Goal: Check status: Check status

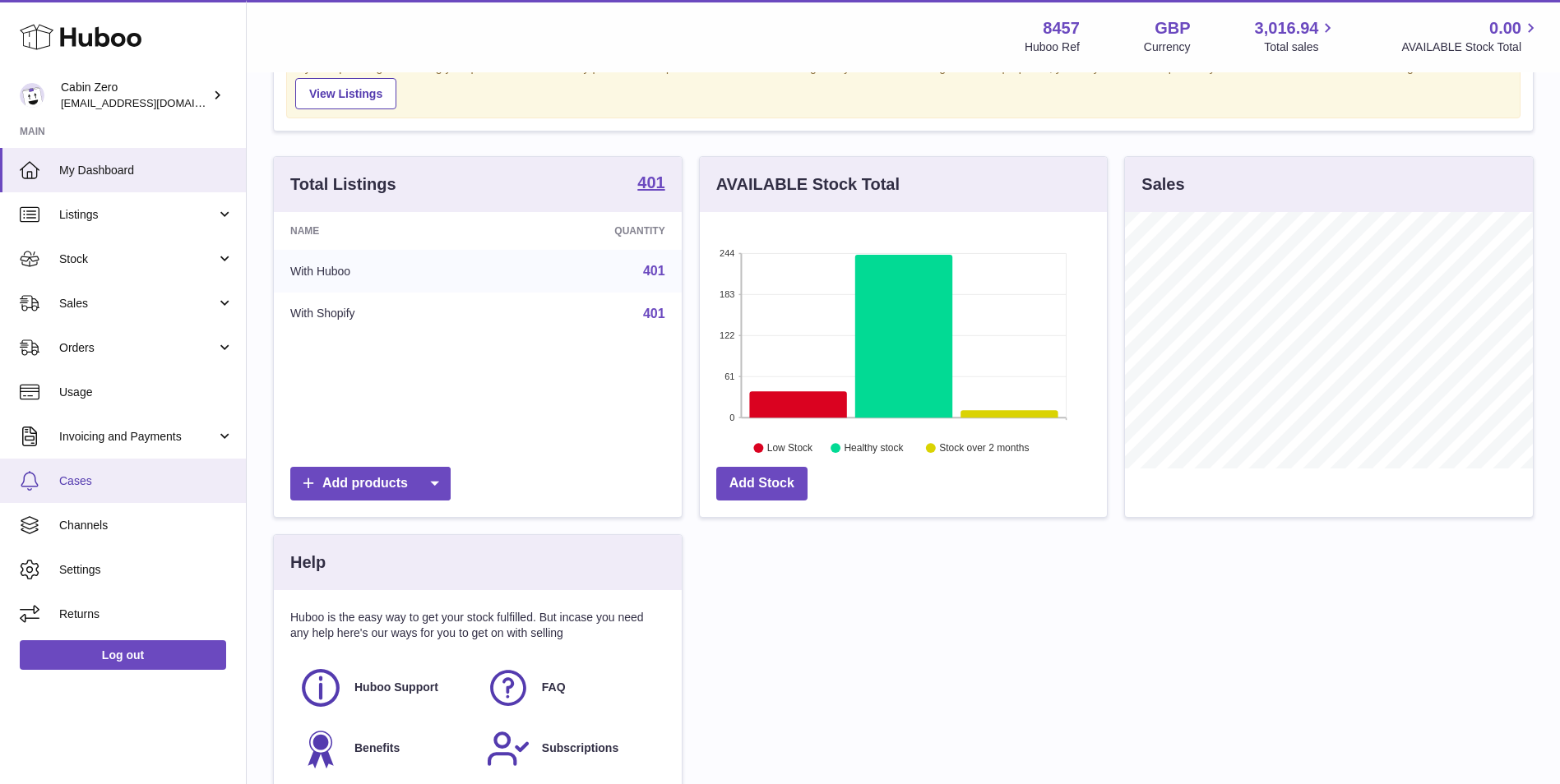
scroll to position [164, 0]
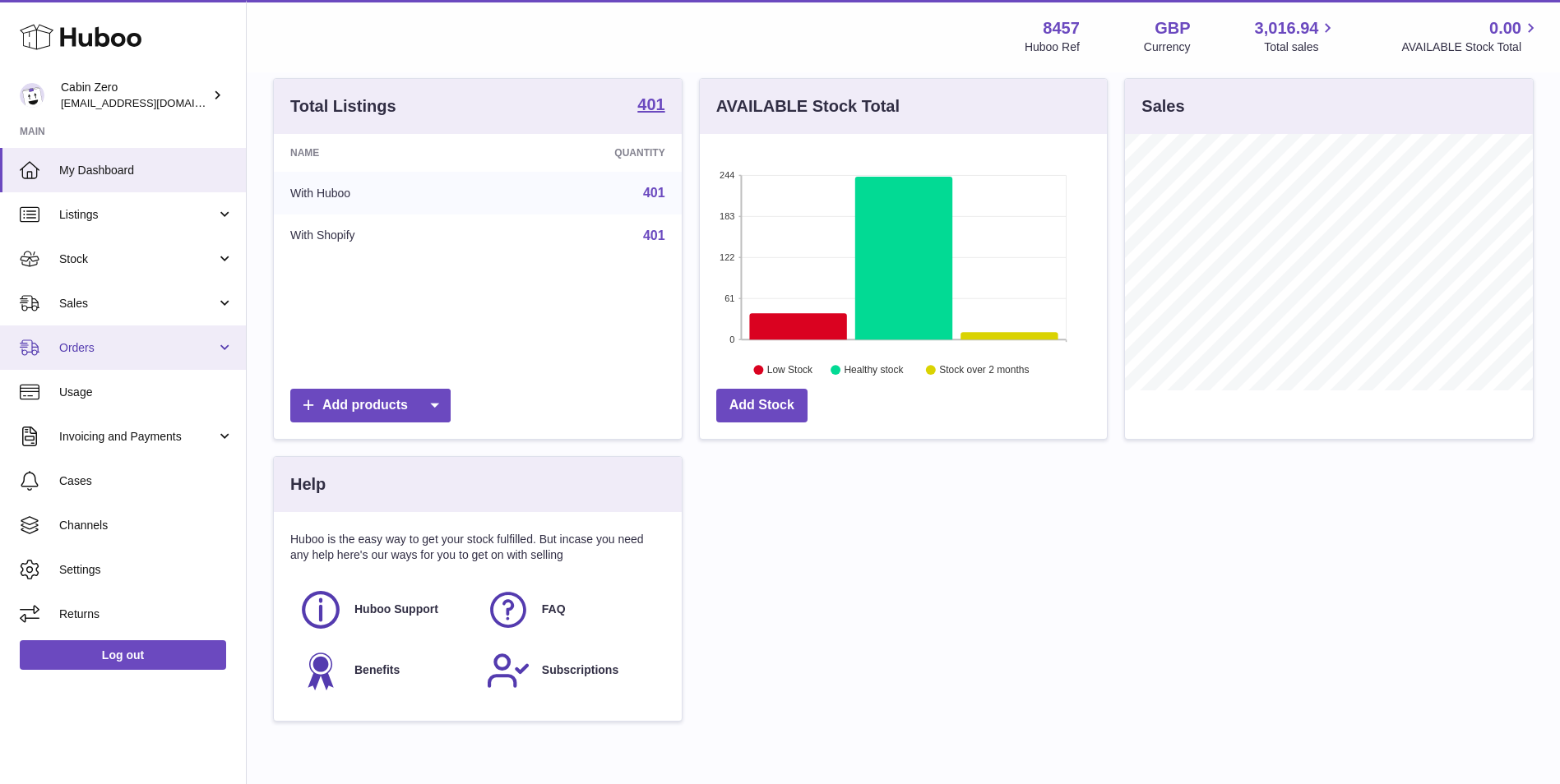
click at [132, 346] on span "Orders" at bounding box center [138, 348] width 157 height 16
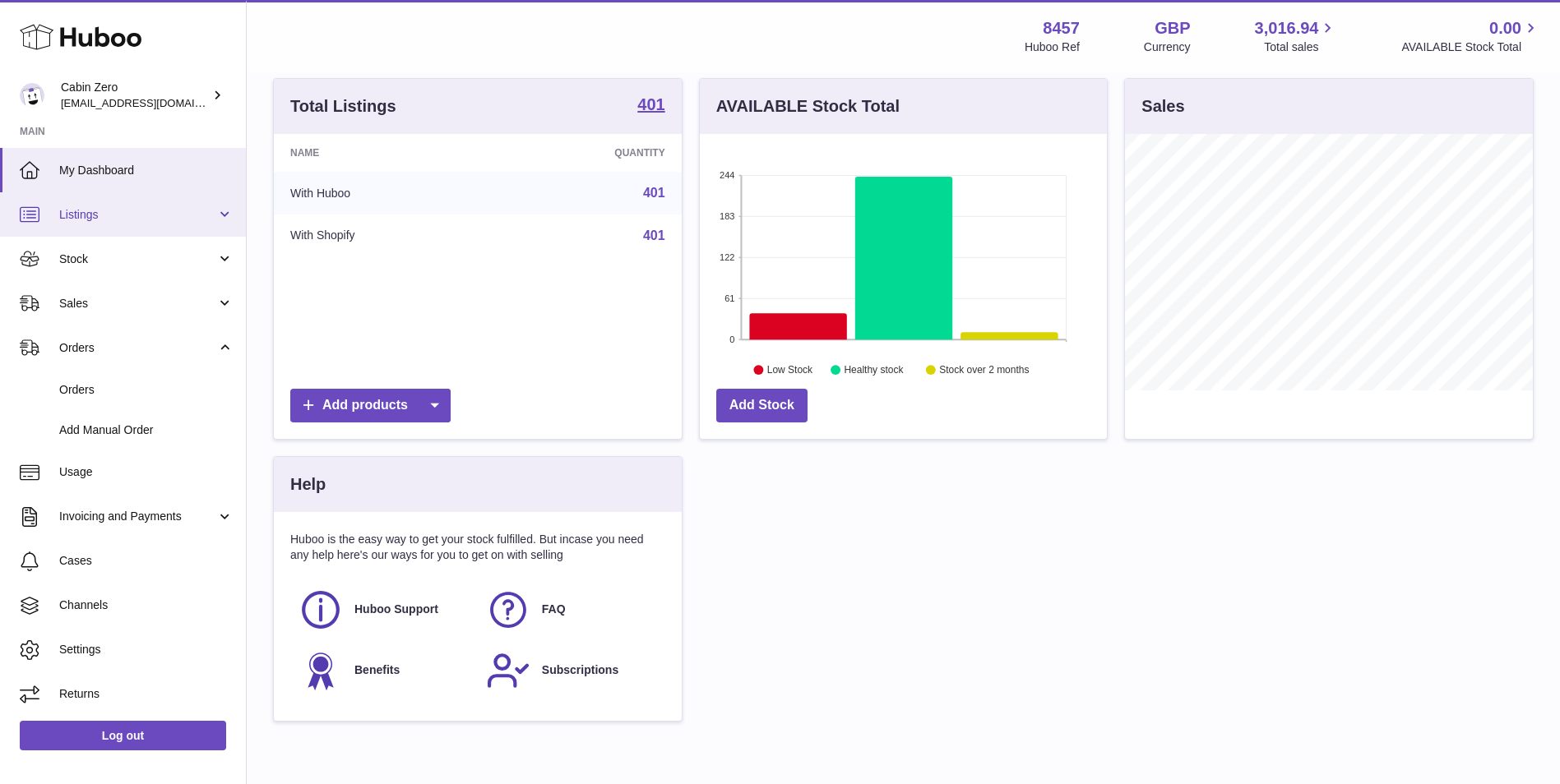
click at [155, 212] on span "Listings" at bounding box center [138, 215] width 157 height 16
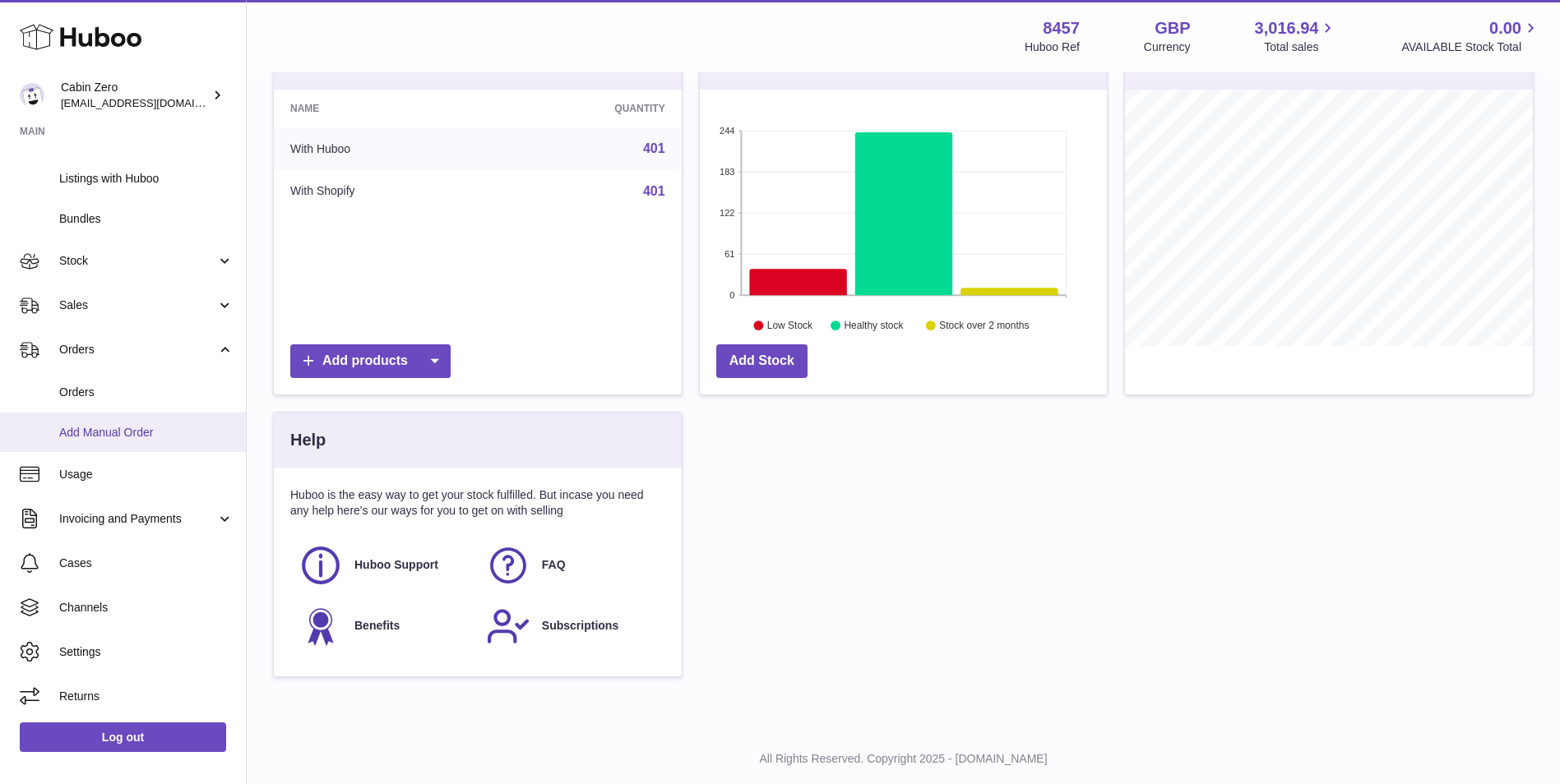
scroll to position [247, 0]
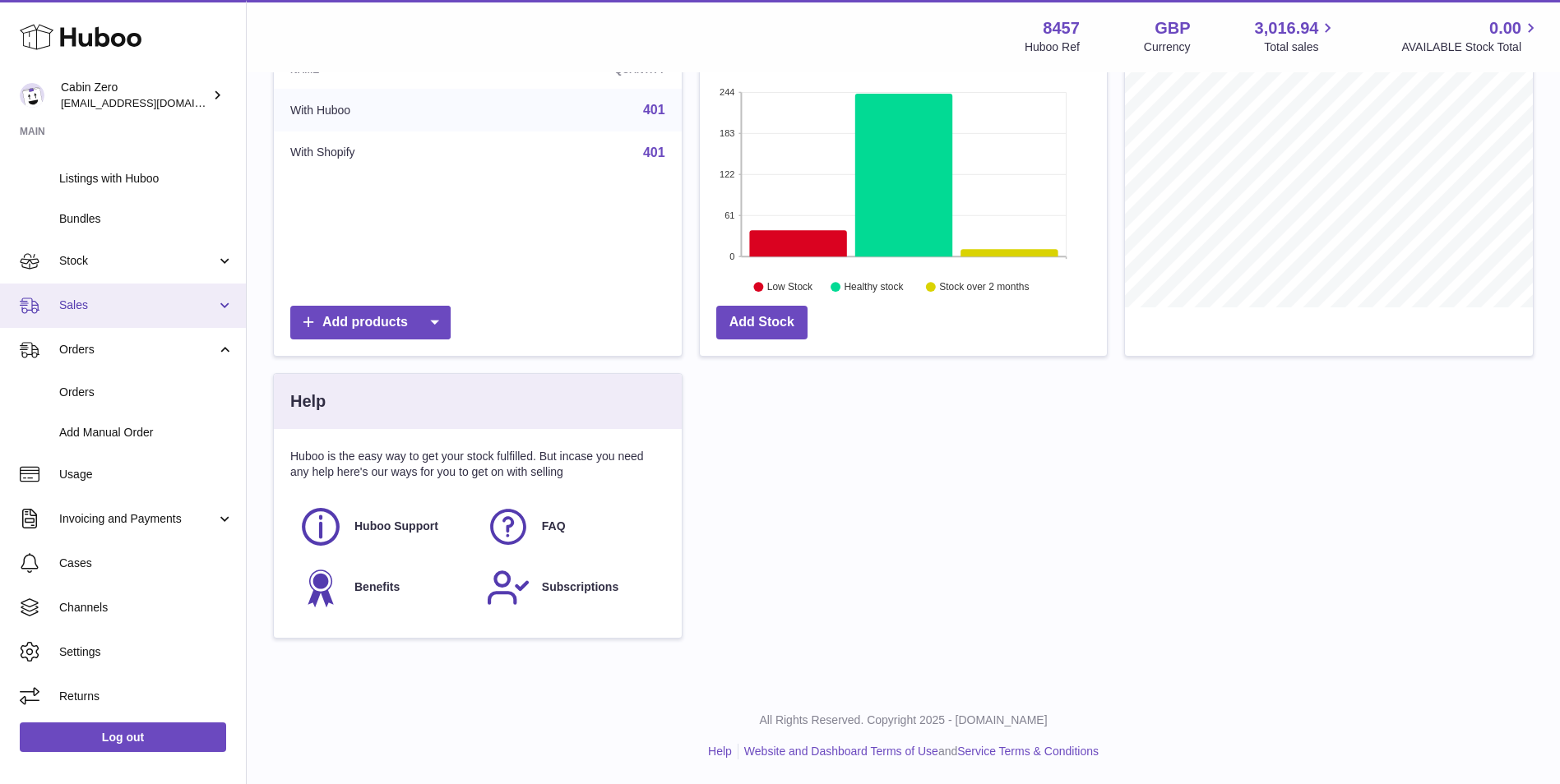
click at [192, 298] on span "Sales" at bounding box center [138, 306] width 157 height 16
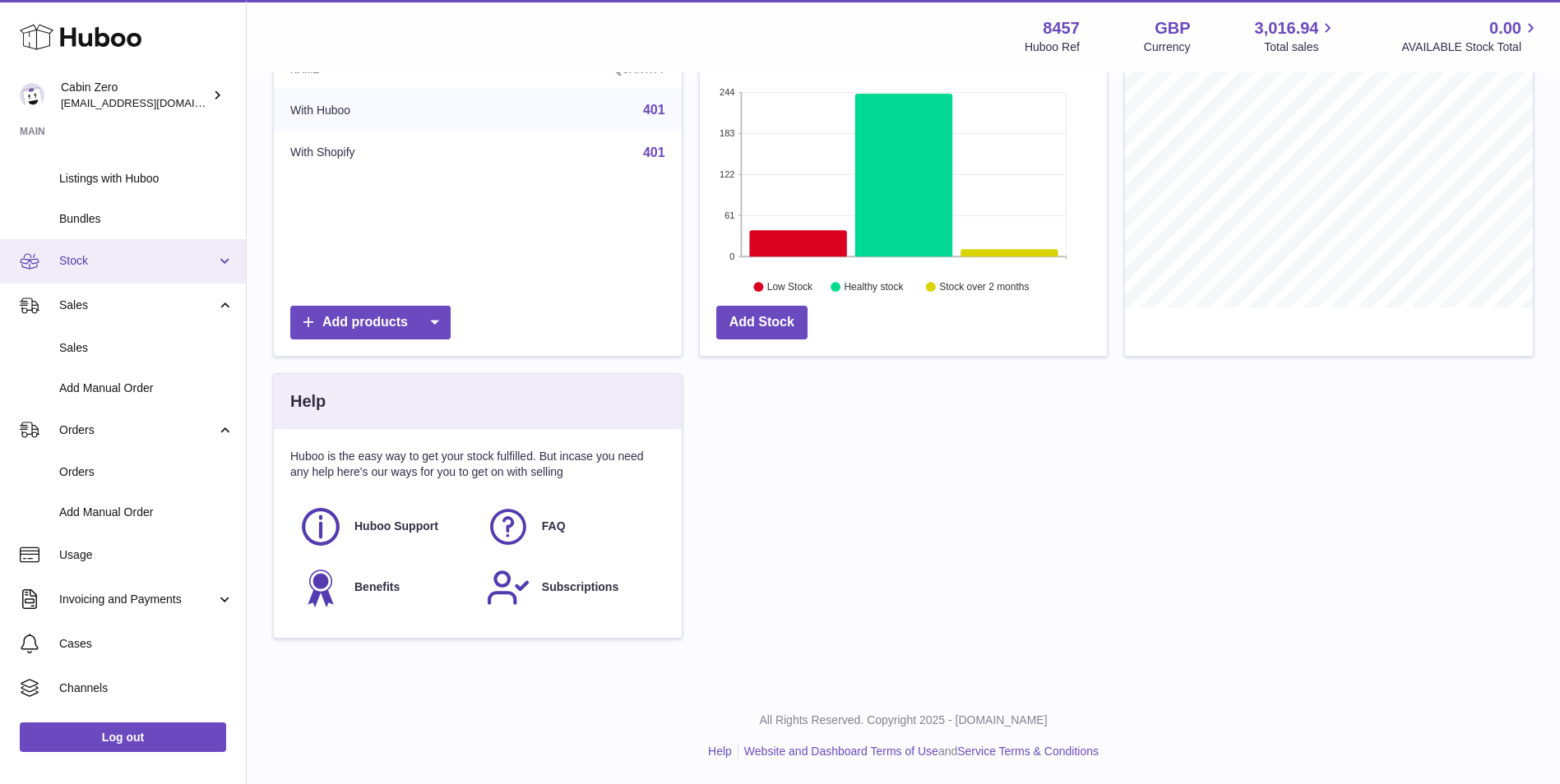
click at [192, 264] on span "Stock" at bounding box center [138, 261] width 157 height 16
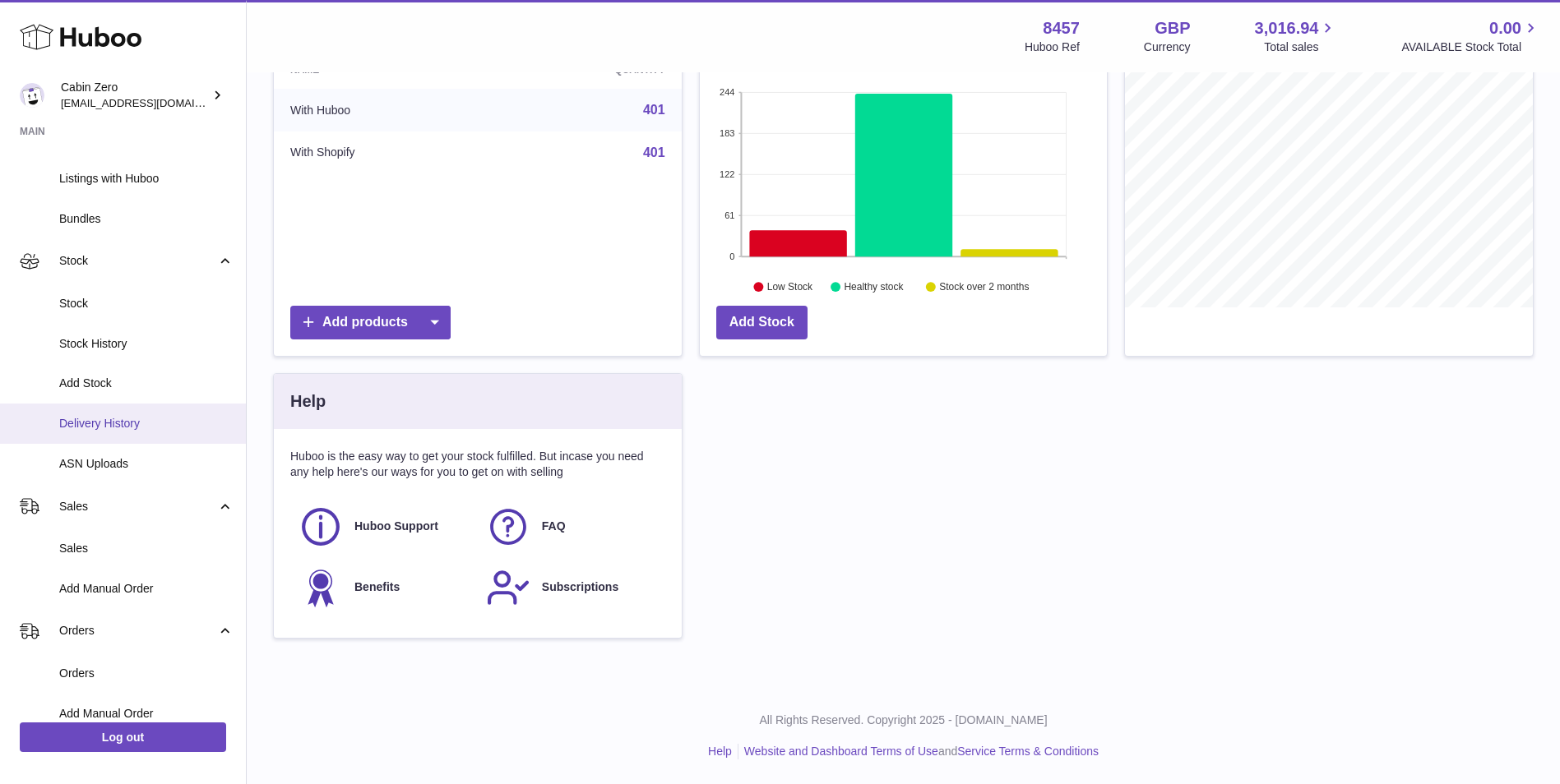
click at [141, 422] on span "Delivery History" at bounding box center [146, 423] width 174 height 16
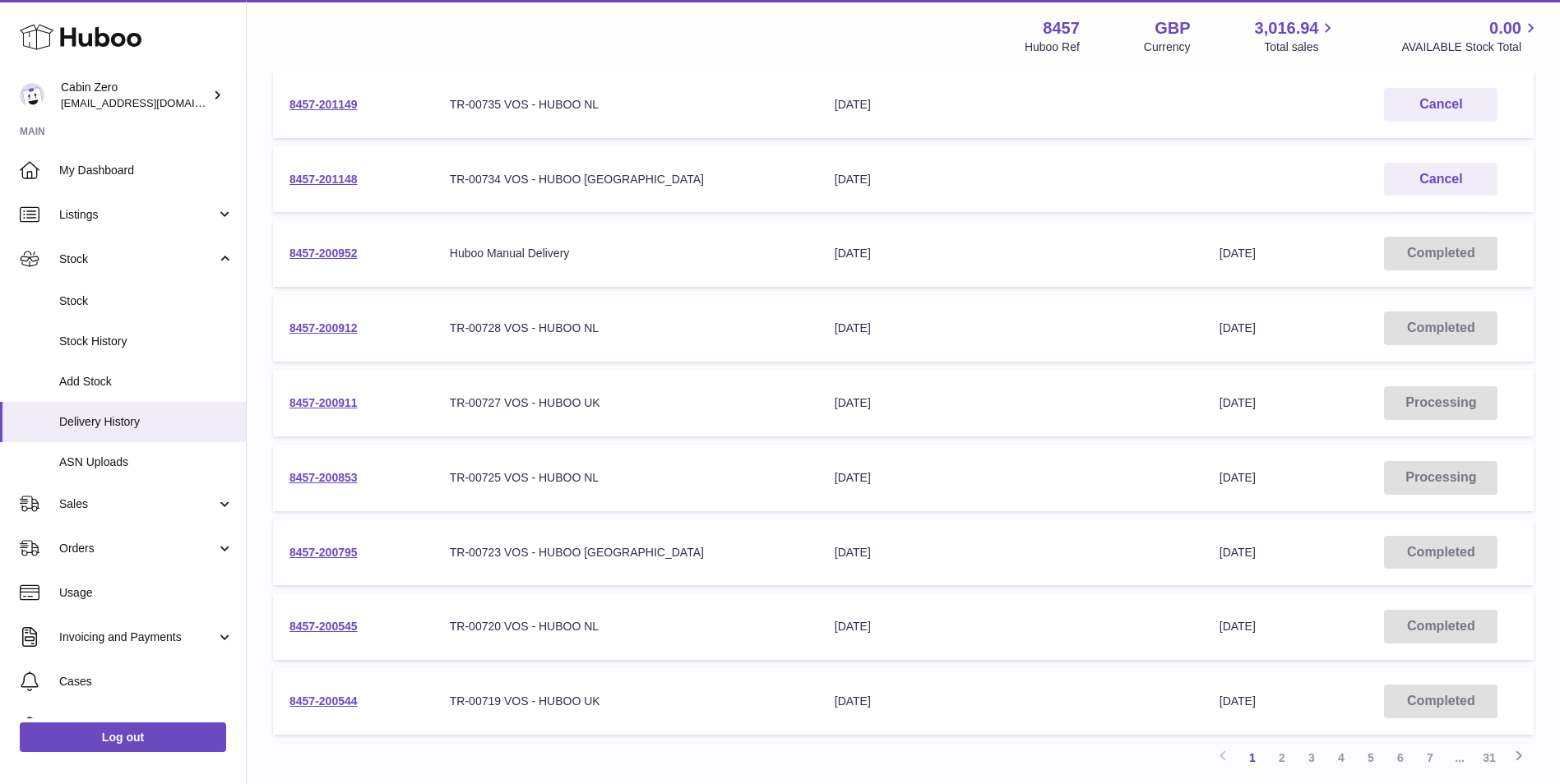
scroll to position [460, 0]
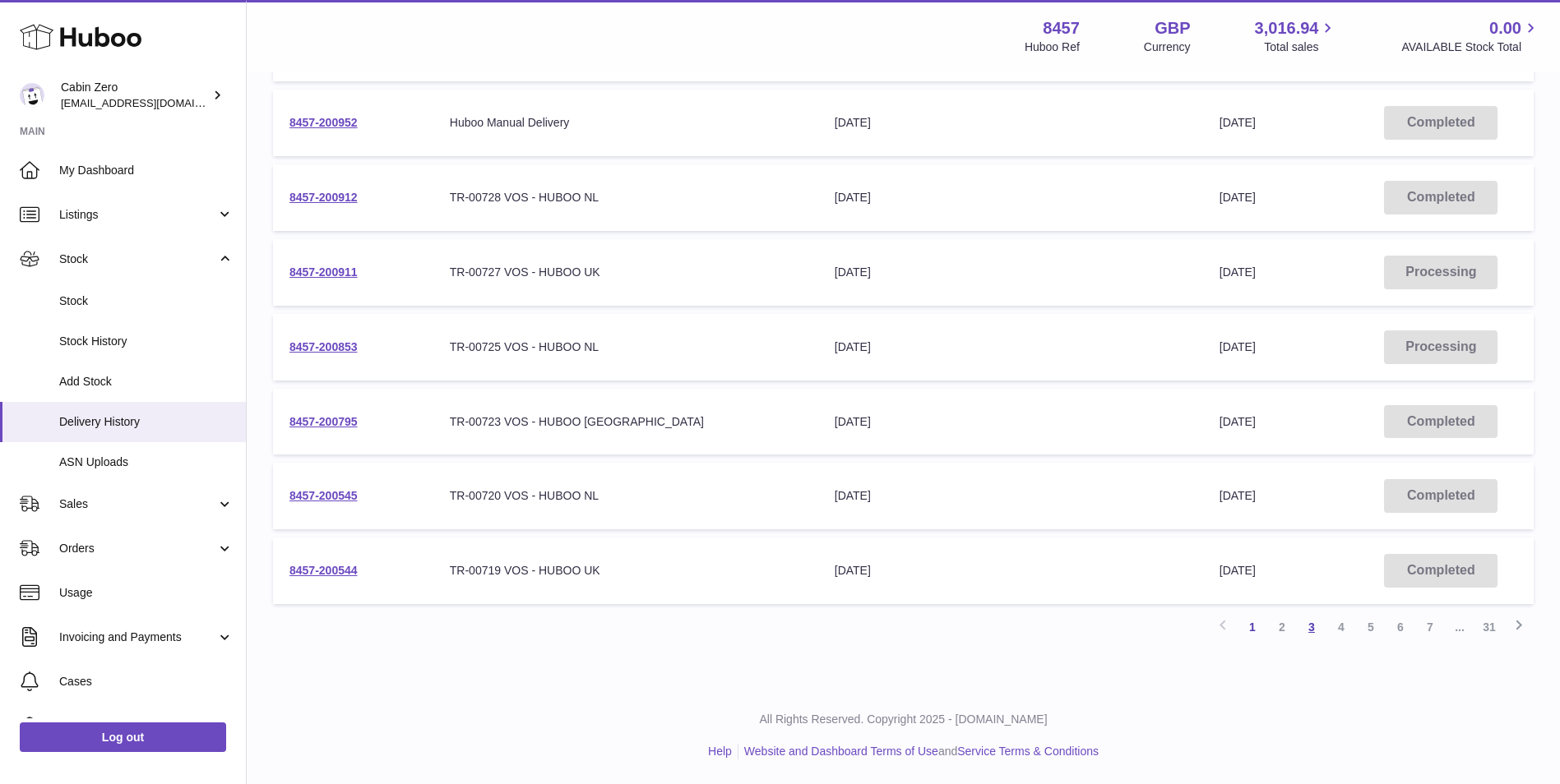
click at [1309, 624] on link "3" at bounding box center [1311, 627] width 29 height 29
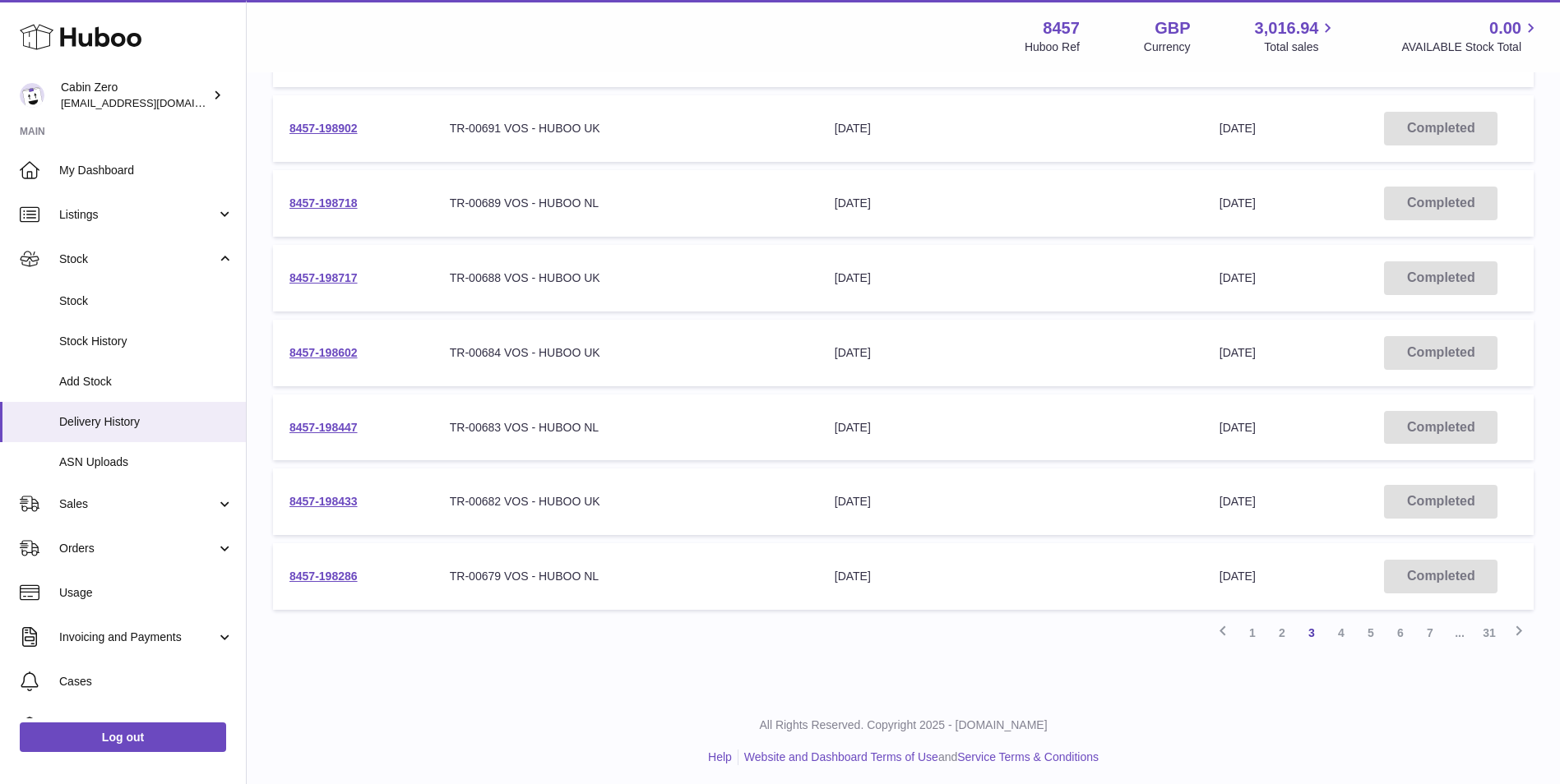
scroll to position [460, 0]
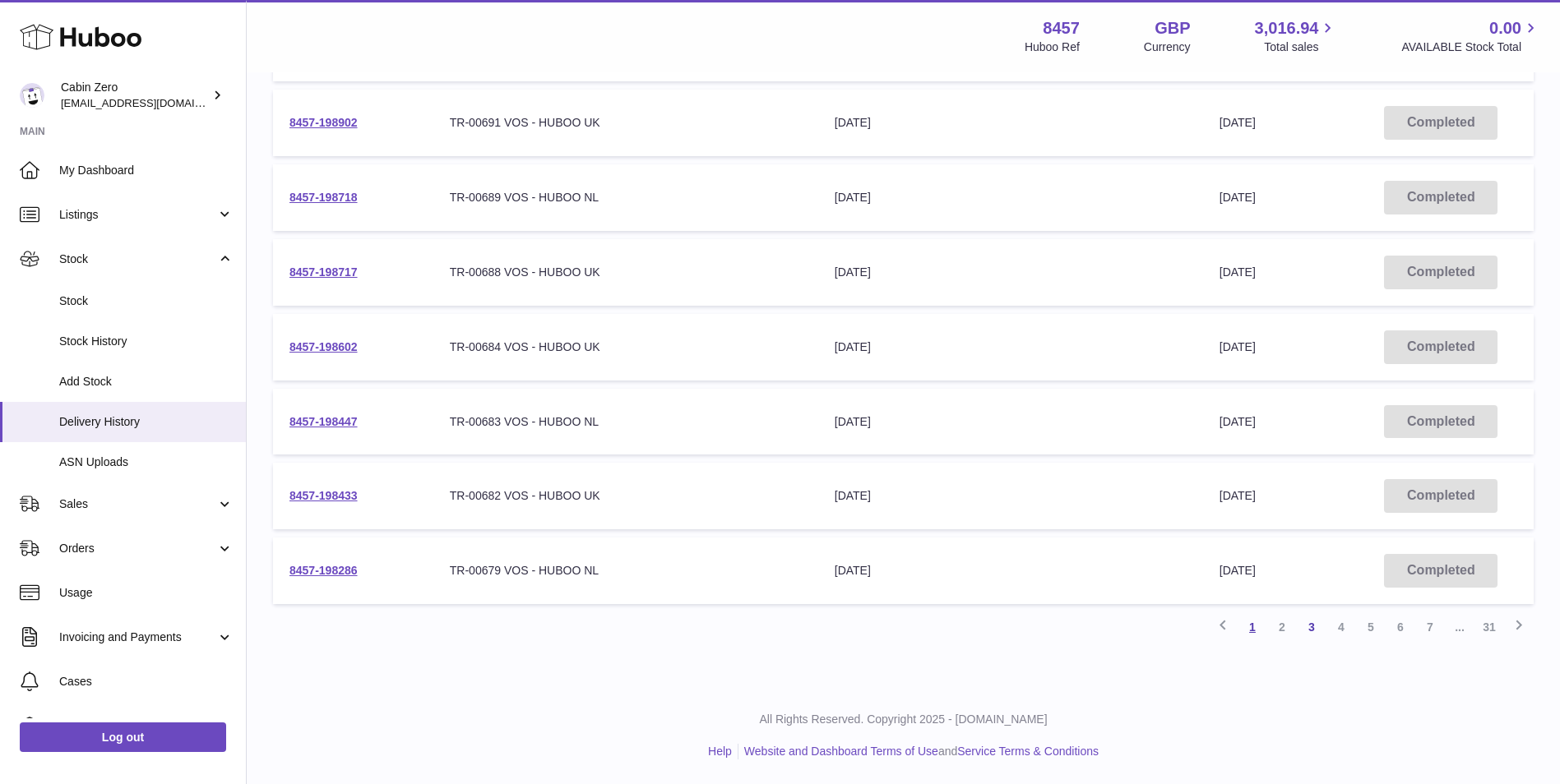
click at [1255, 626] on link "1" at bounding box center [1251, 627] width 29 height 29
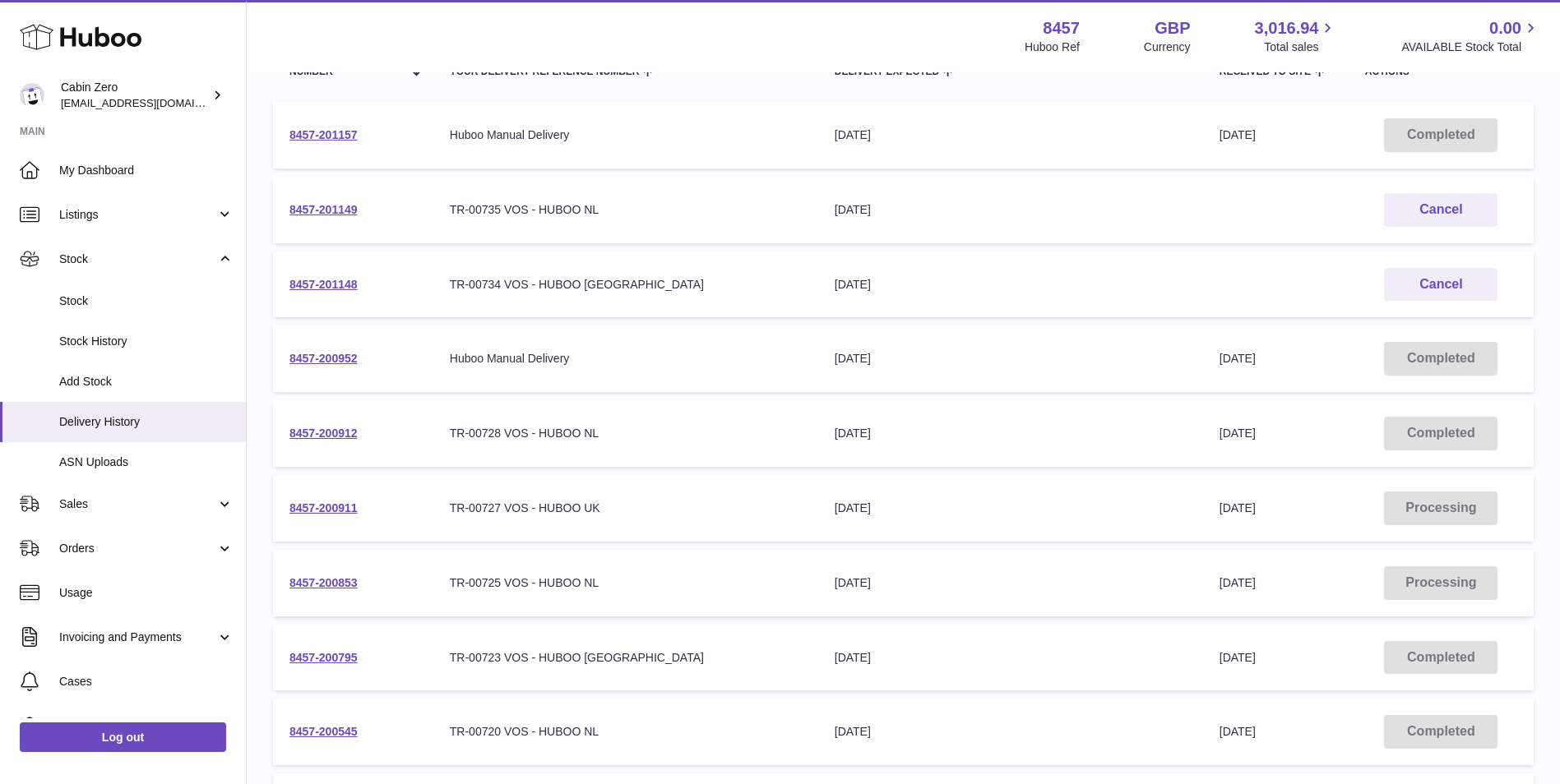
scroll to position [239, 0]
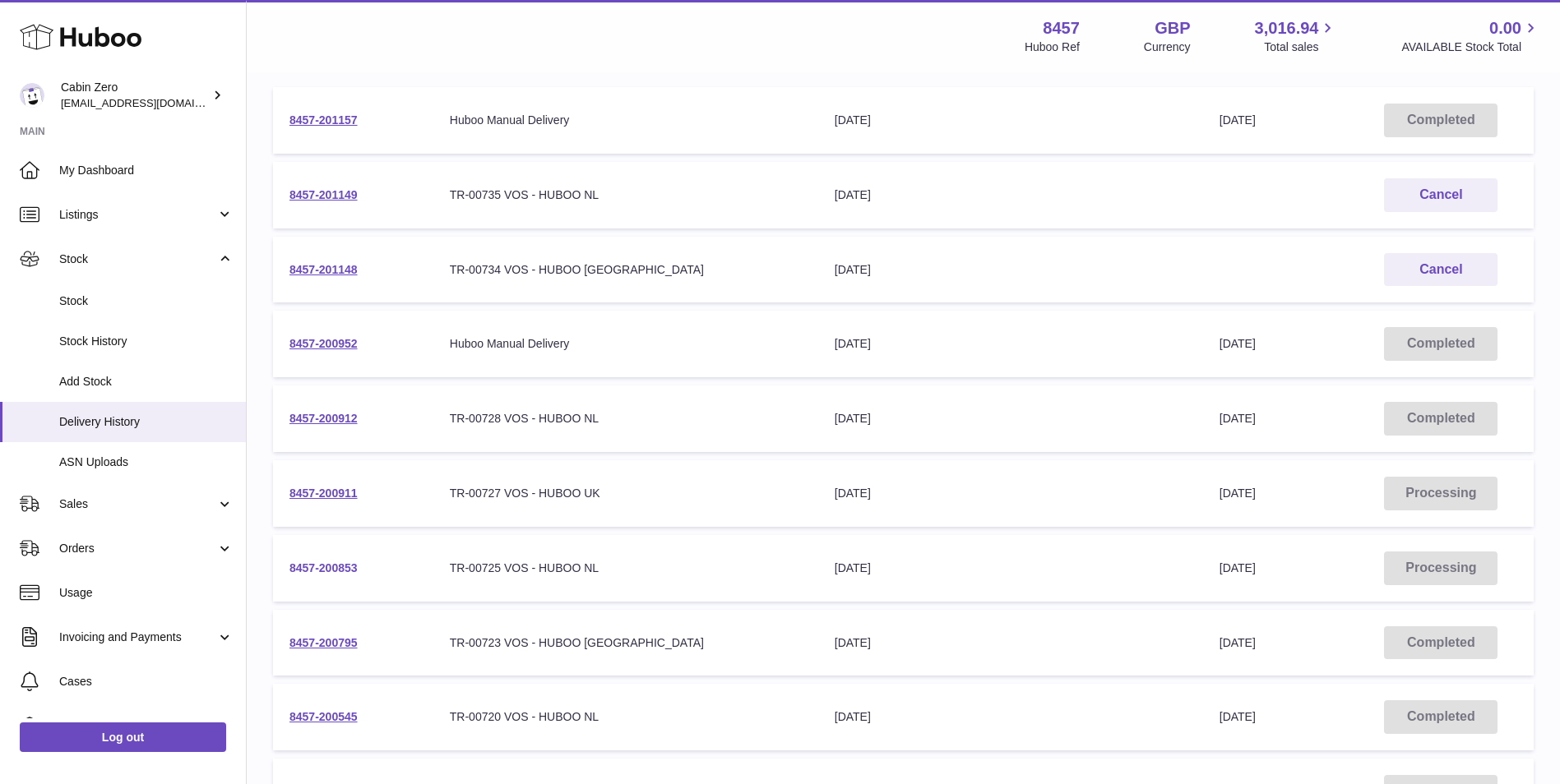
click at [326, 567] on link "8457-200853" at bounding box center [323, 567] width 68 height 13
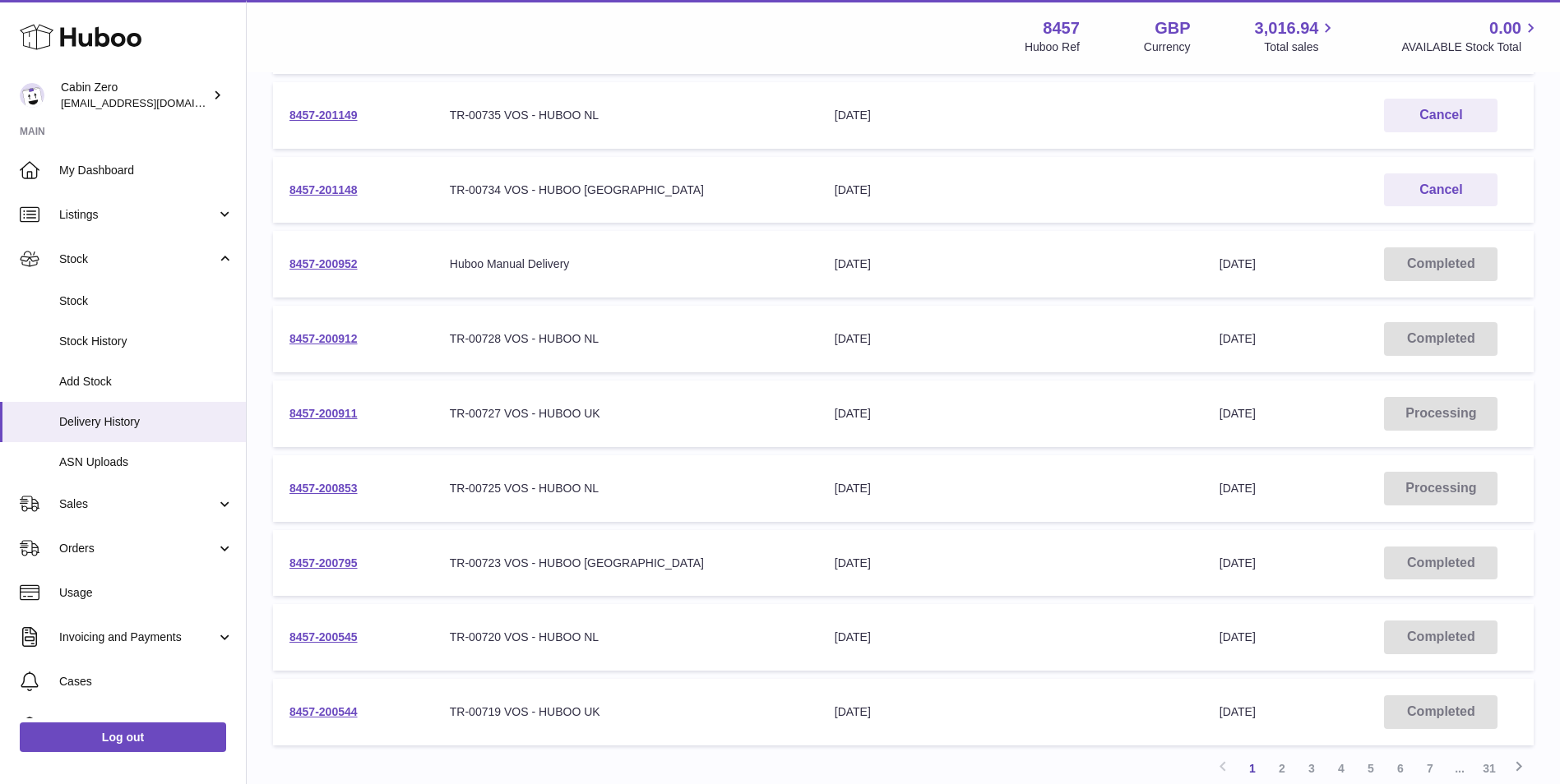
scroll to position [460, 0]
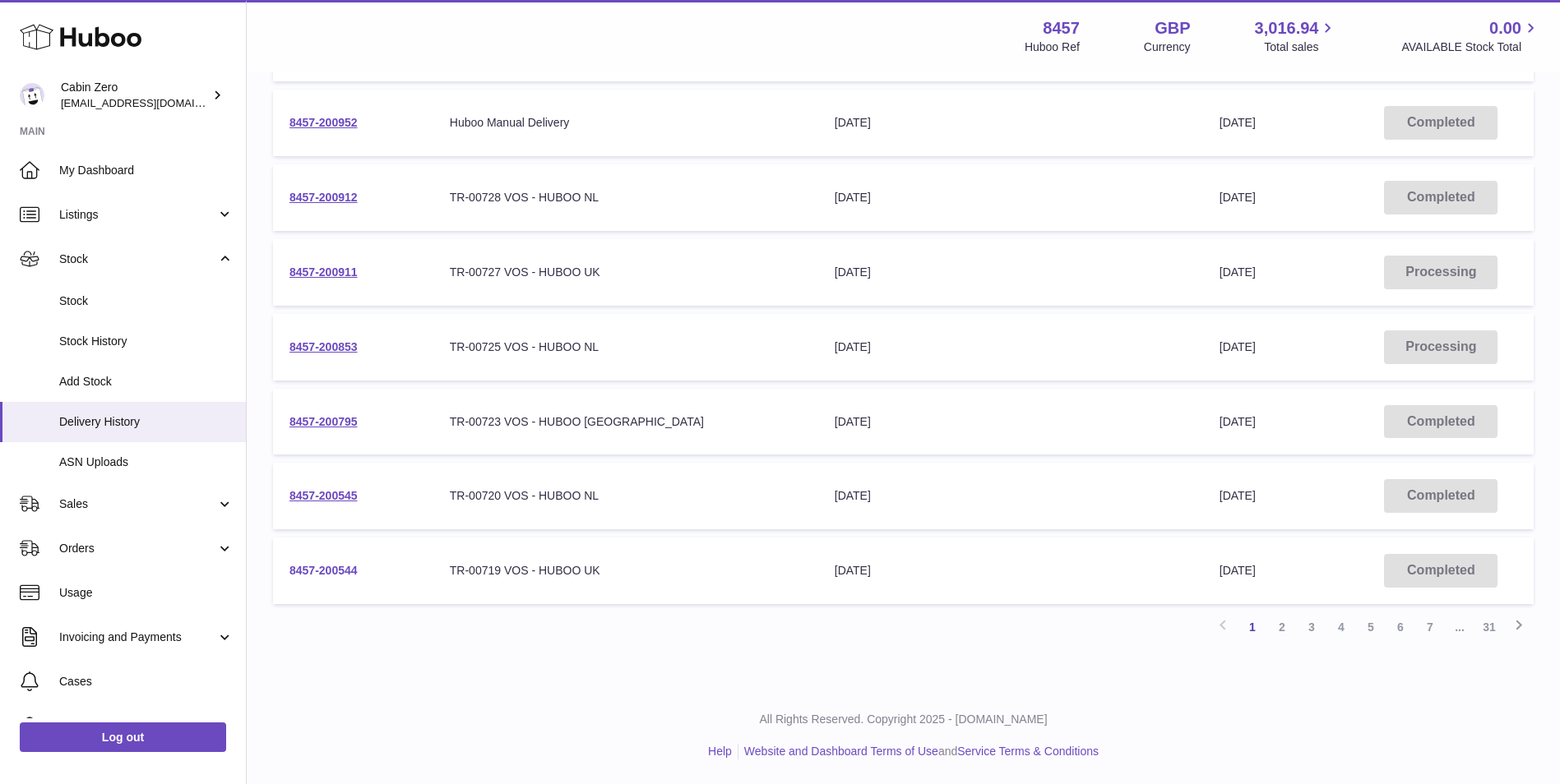
click at [342, 570] on link "8457-200544" at bounding box center [323, 570] width 68 height 13
click at [1284, 626] on link "2" at bounding box center [1281, 627] width 29 height 29
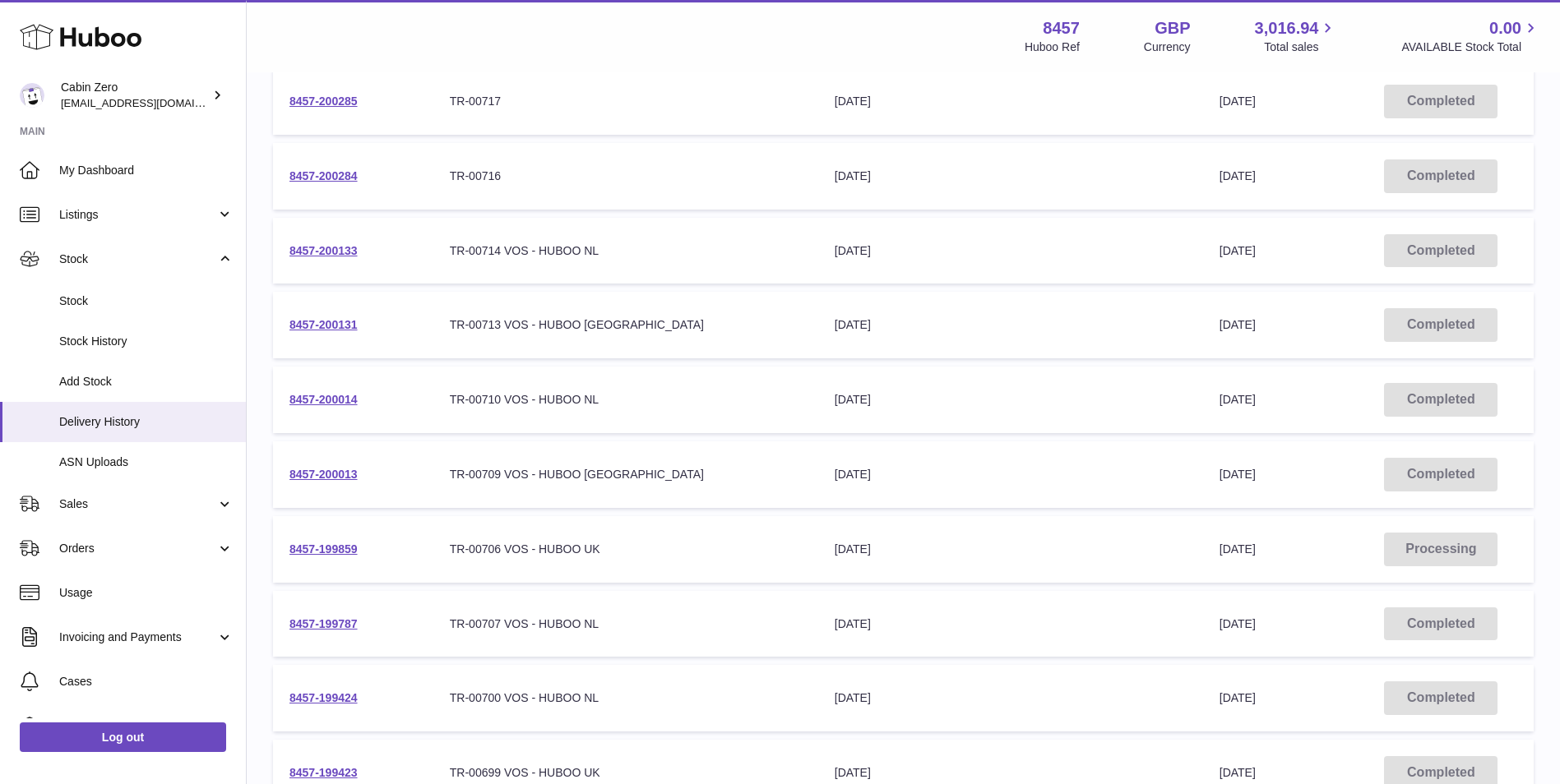
scroll to position [460, 0]
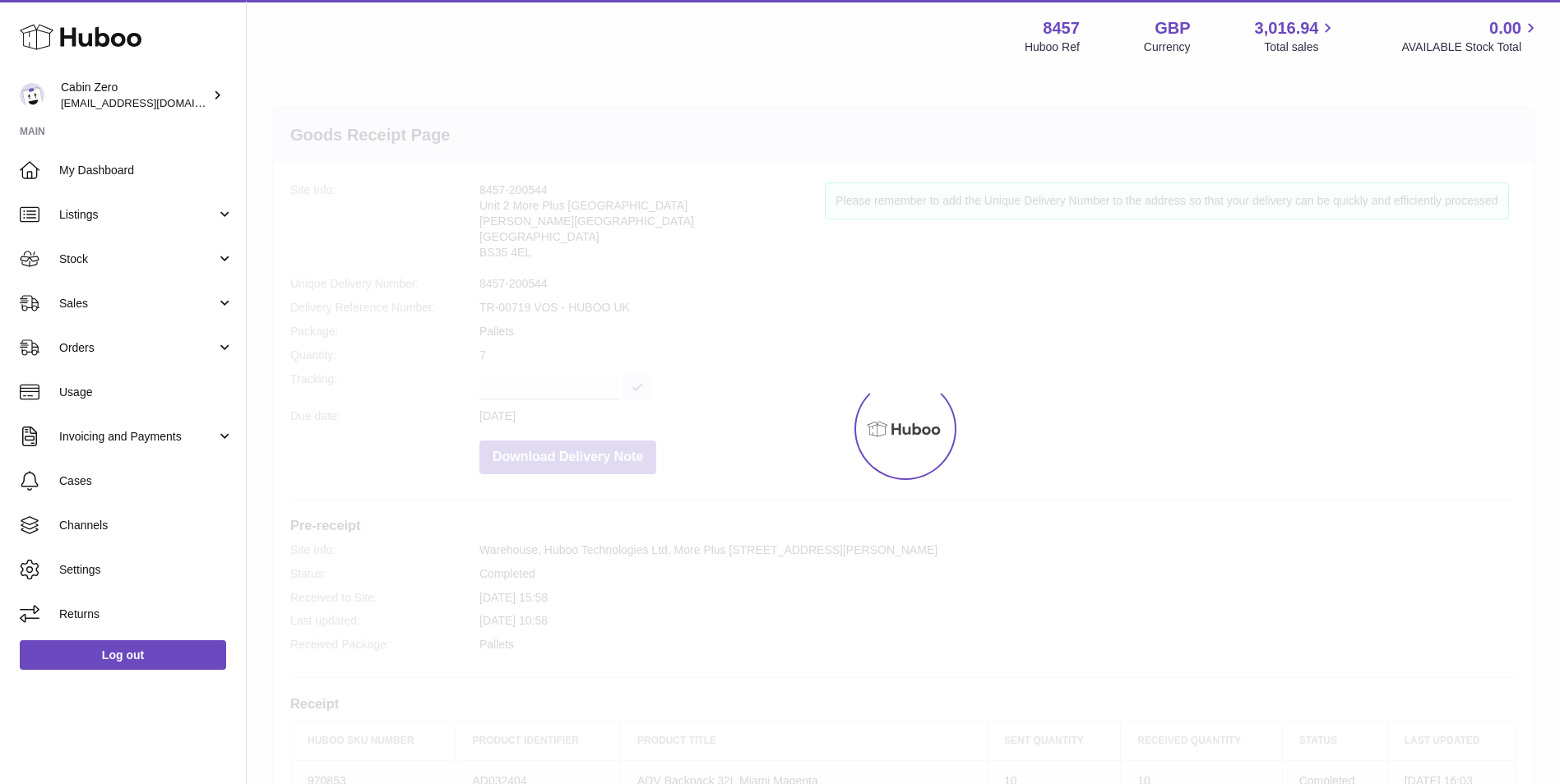
click at [355, 567] on dt "Status:" at bounding box center [385, 575] width 189 height 16
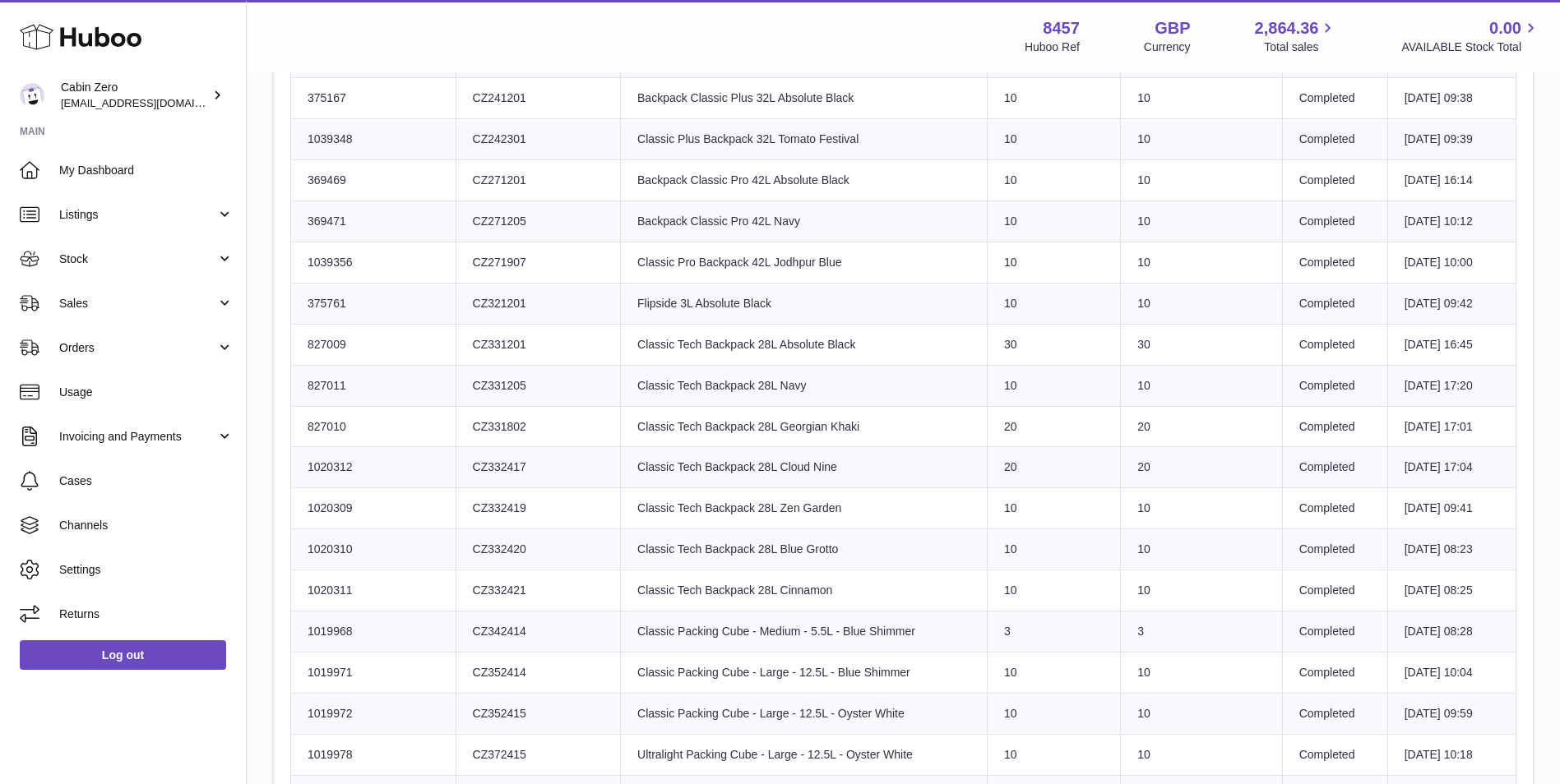
scroll to position [3698, 0]
